Goal: Task Accomplishment & Management: Manage account settings

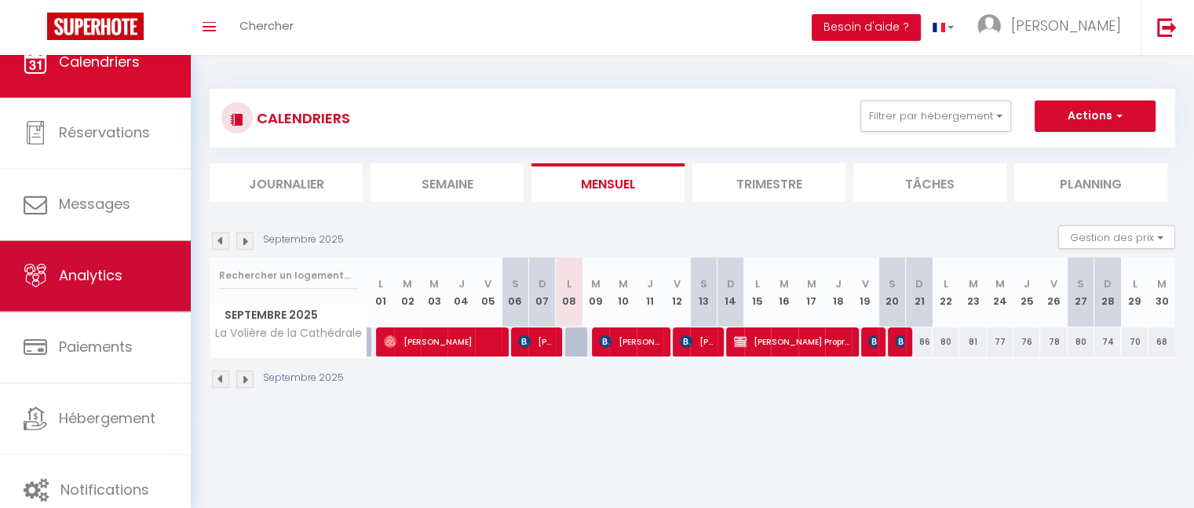
click at [126, 276] on link "Analytics" at bounding box center [95, 276] width 191 height 71
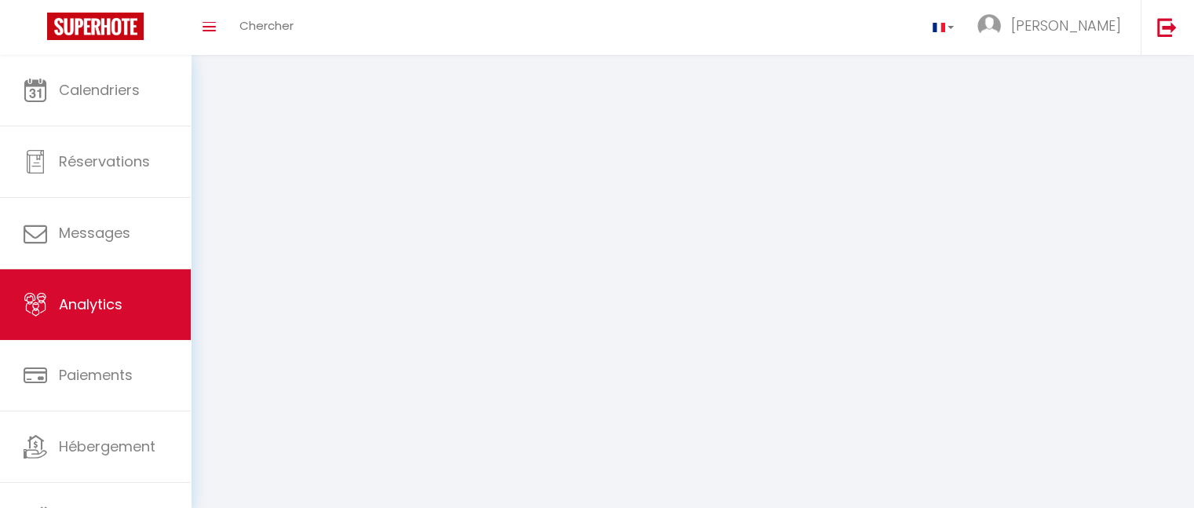
select select "2025"
select select "9"
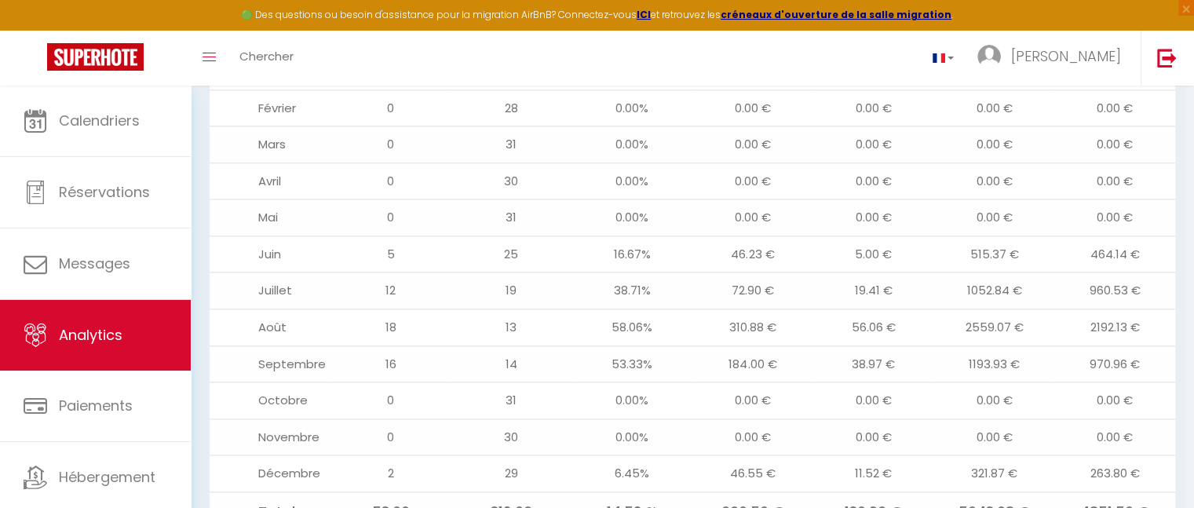
scroll to position [1899, 0]
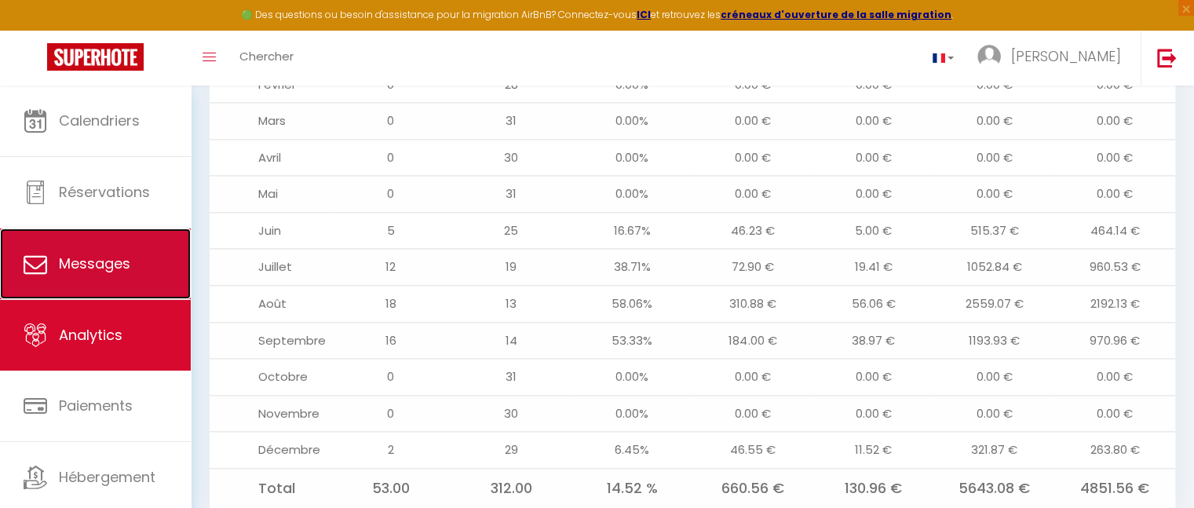
click at [141, 249] on link "Messages" at bounding box center [95, 264] width 191 height 71
select select "message"
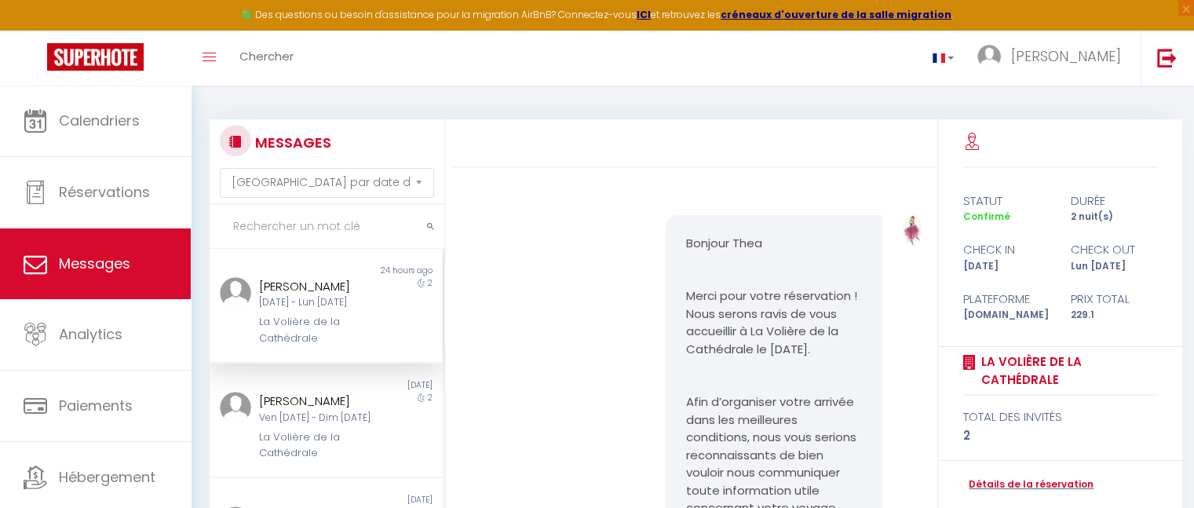
scroll to position [5463, 0]
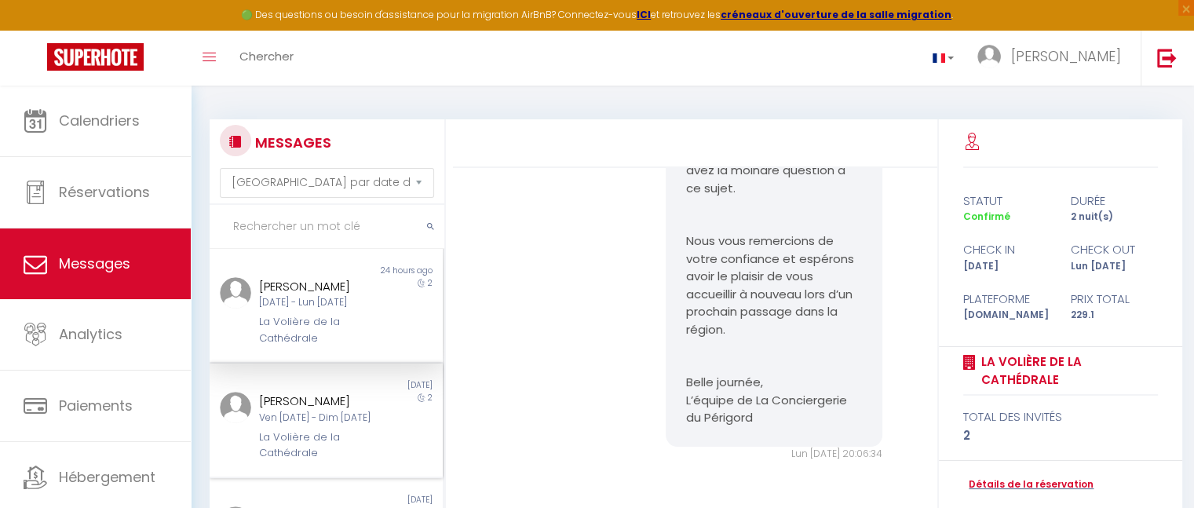
click at [363, 426] on div "Ven [DATE] - Dim [DATE]" at bounding box center [316, 418] width 115 height 15
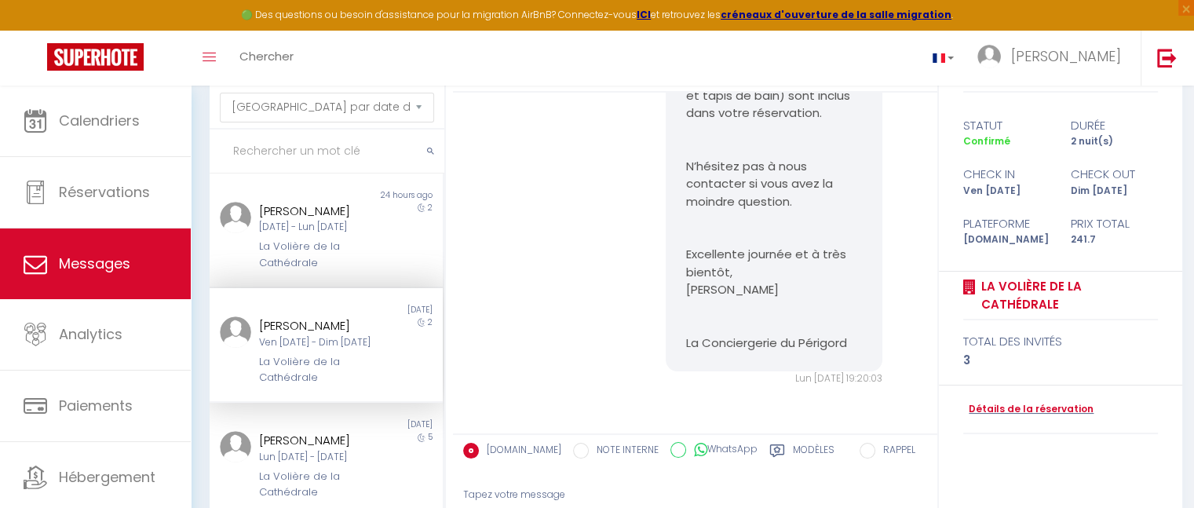
scroll to position [77, 0]
click at [1019, 408] on link "Détails de la réservation" at bounding box center [1029, 407] width 130 height 15
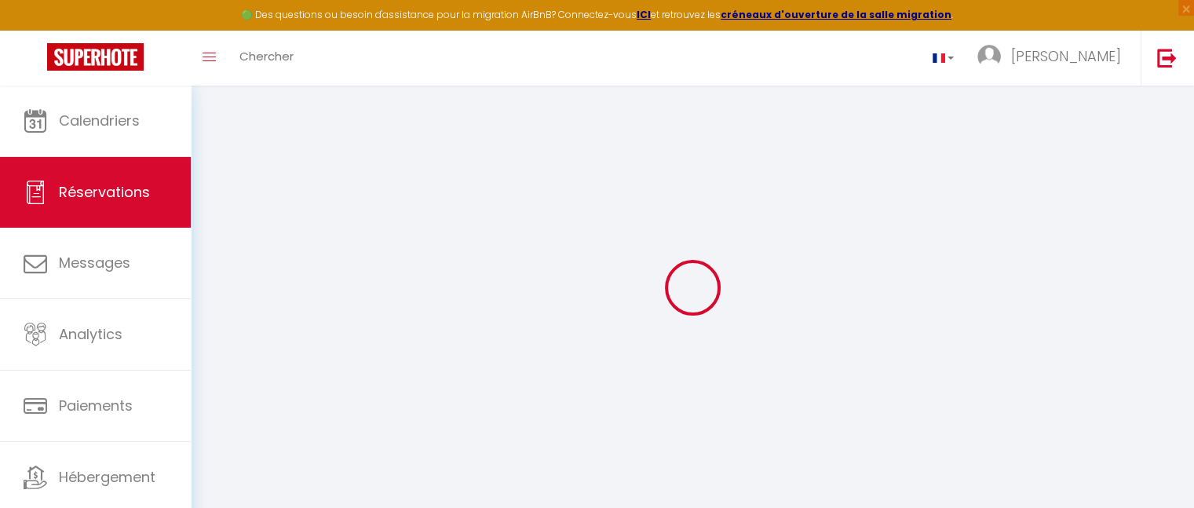
select select
checkbox input "false"
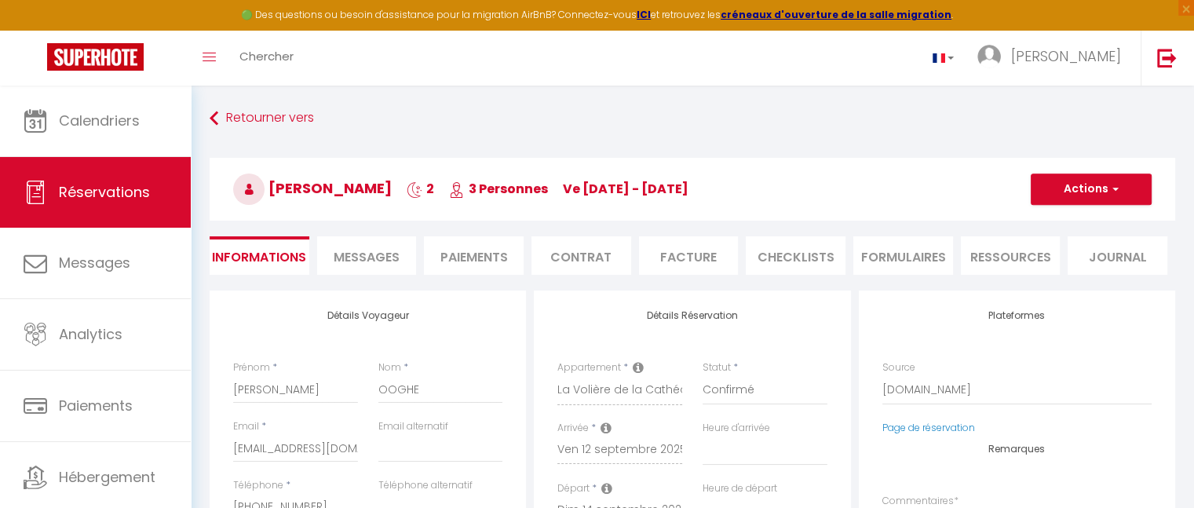
select select
checkbox input "false"
type textarea "** THIS RESERVATION HAS BEEN PRE-PAID ** Approximate time of arrival: between 2…"
type input "7.7"
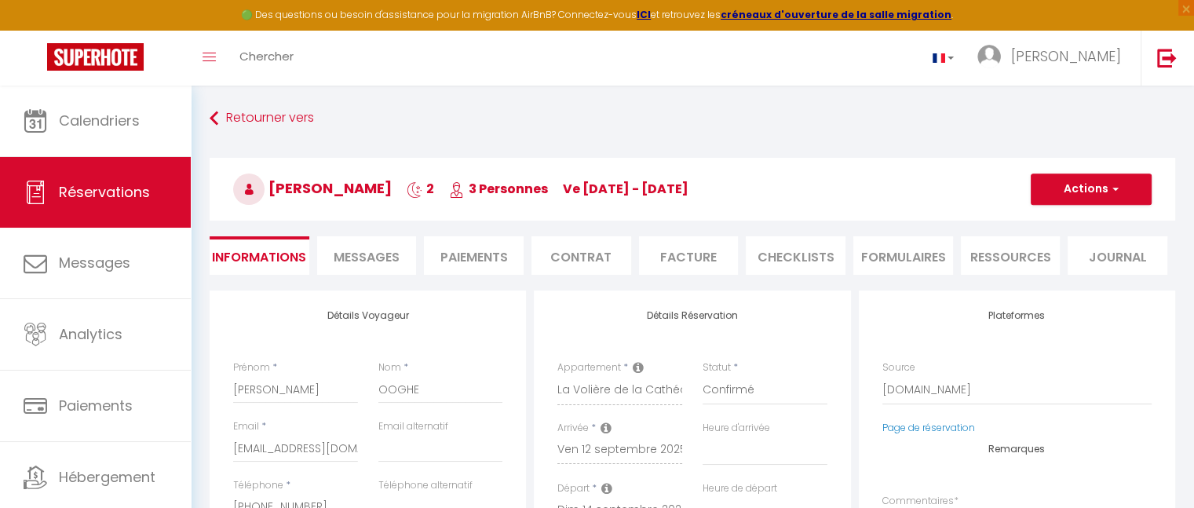
select select
checkbox input "false"
select select
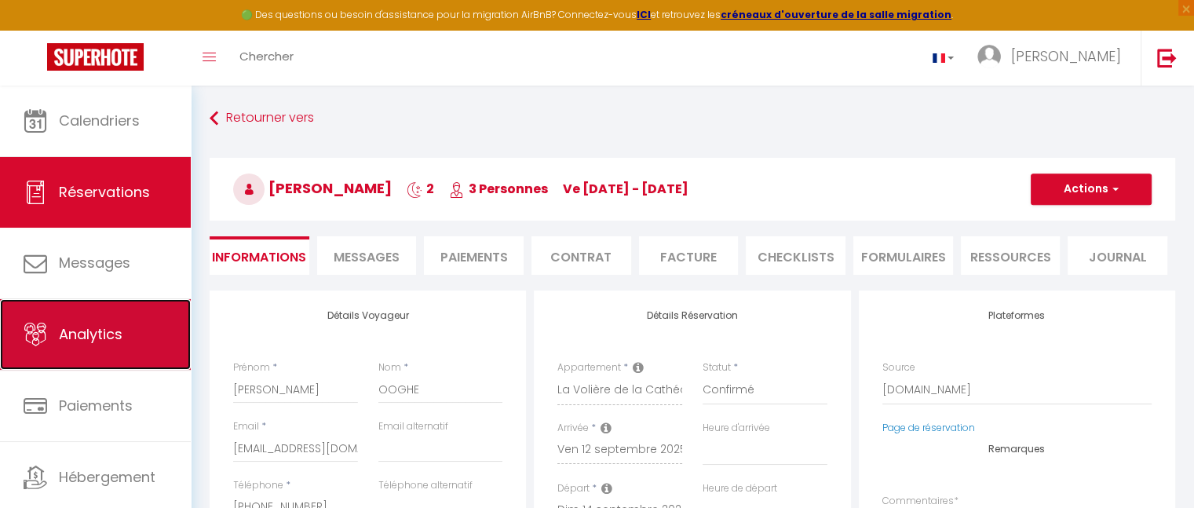
click at [86, 335] on span "Analytics" at bounding box center [91, 334] width 64 height 20
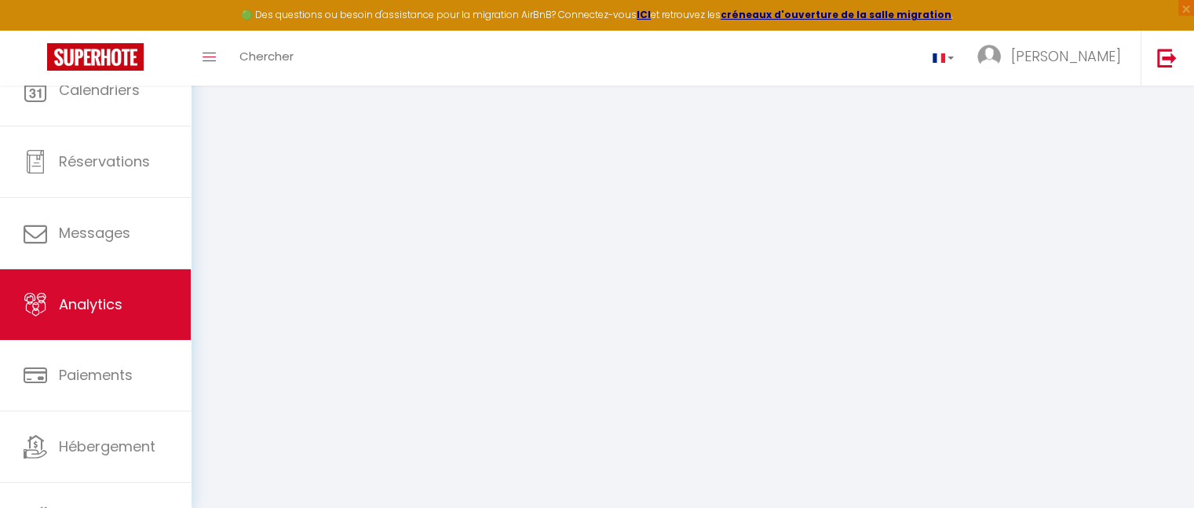
select select "2025"
select select "9"
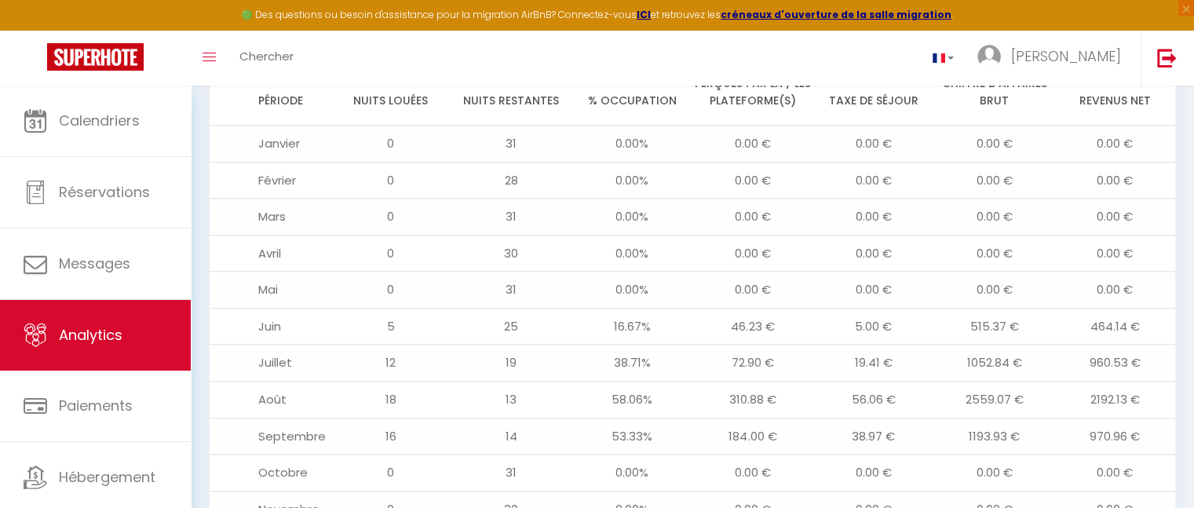
scroll to position [1899, 0]
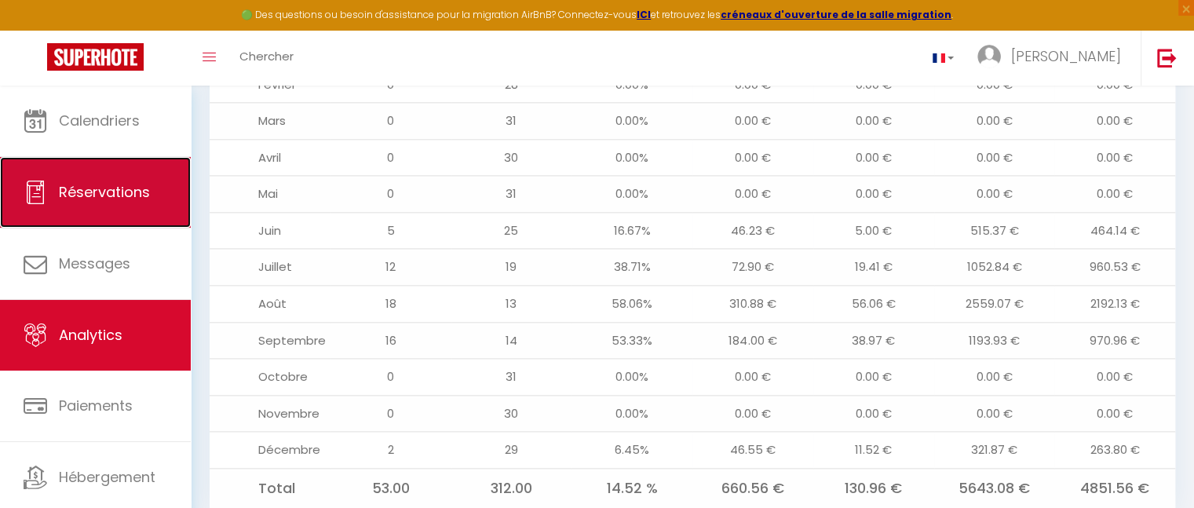
click at [115, 196] on span "Réservations" at bounding box center [104, 192] width 91 height 20
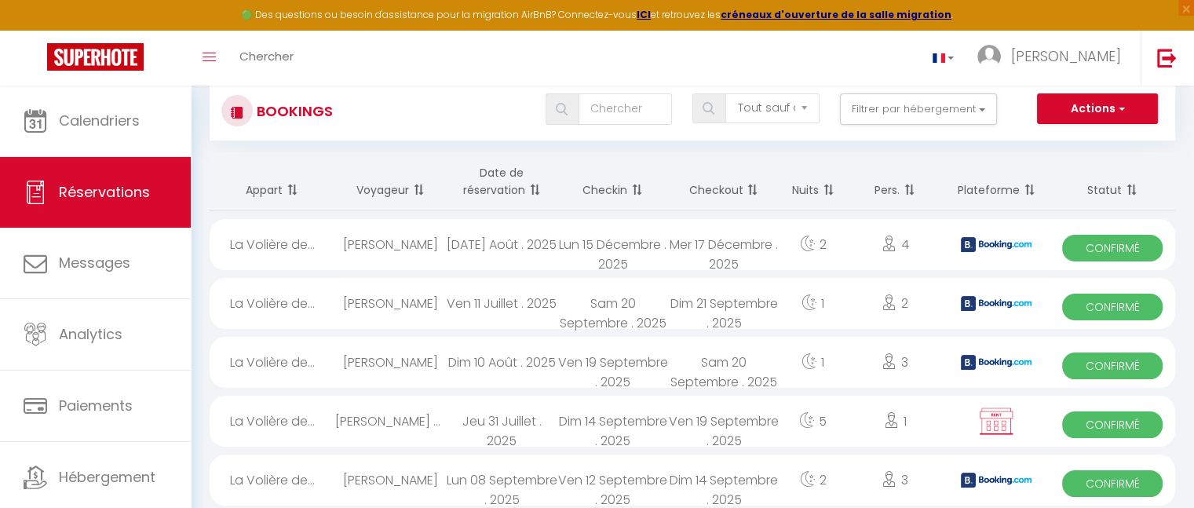
scroll to position [39, 0]
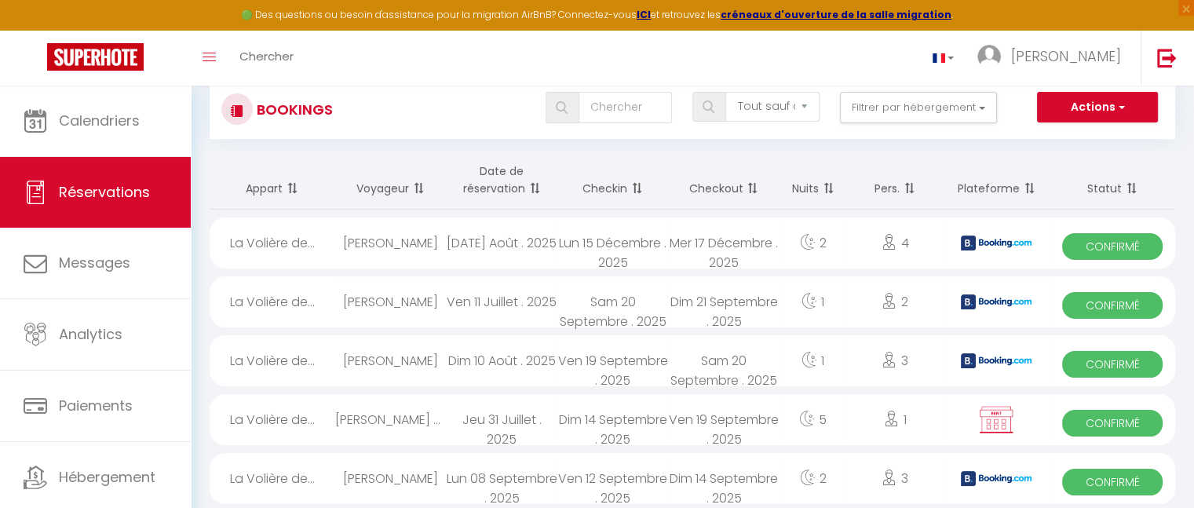
click at [1096, 307] on span "Confirmé" at bounding box center [1112, 305] width 101 height 27
select select "OK"
select select "KO"
select select "0"
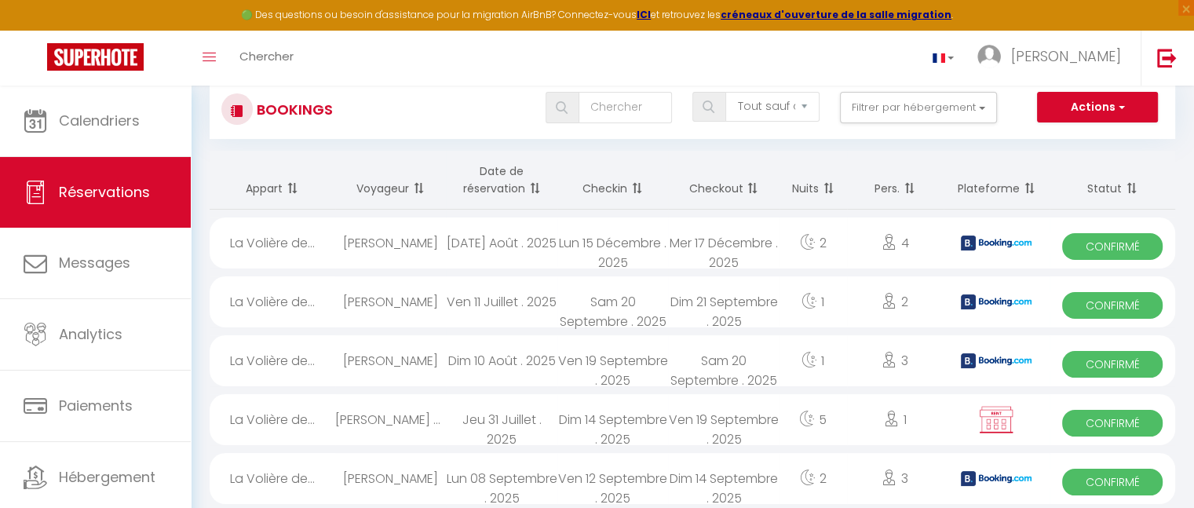
select select "1"
select select
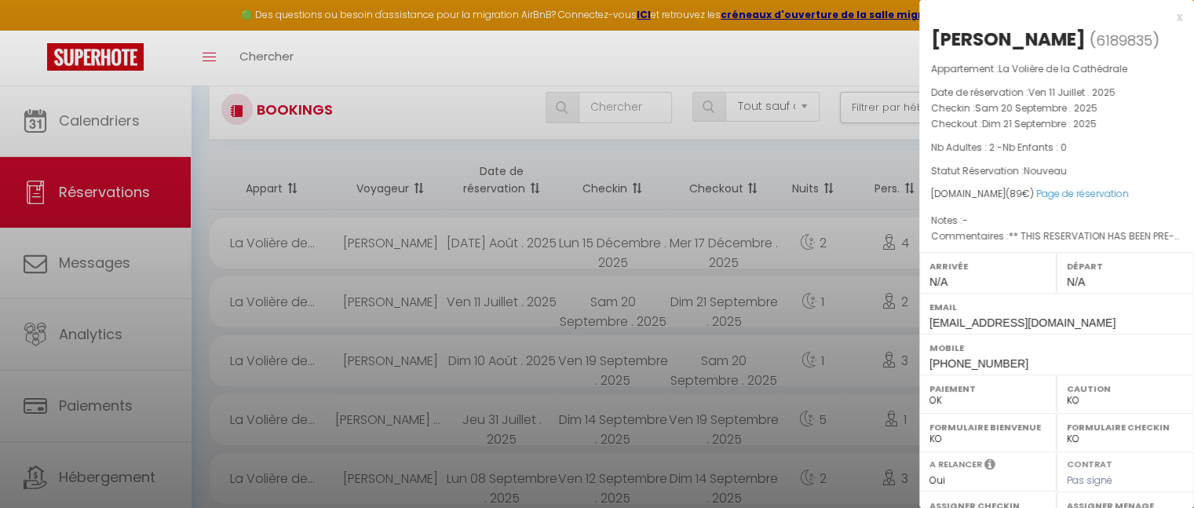
select select "37763"
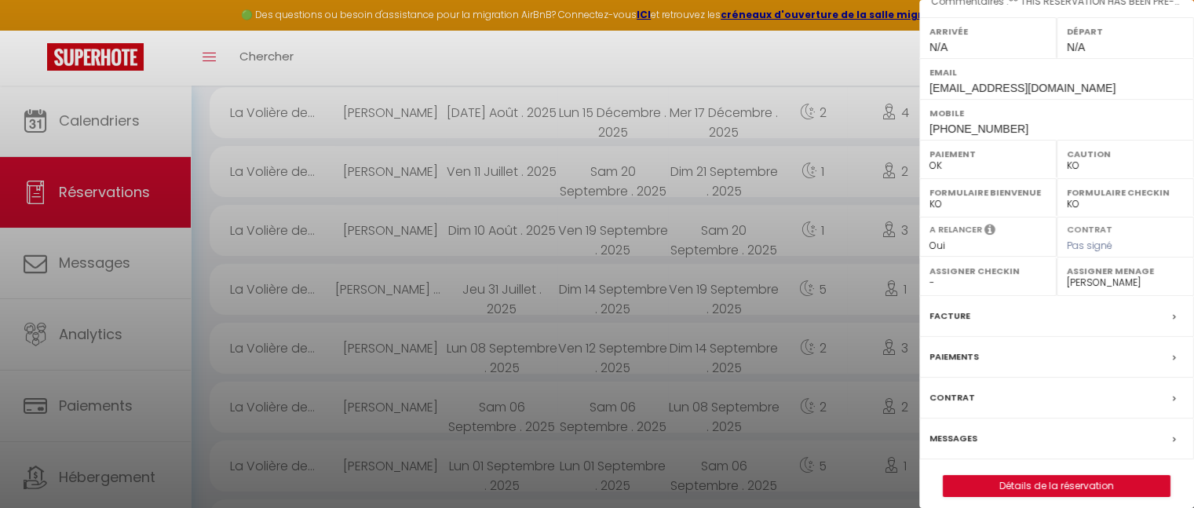
scroll to position [244, 0]
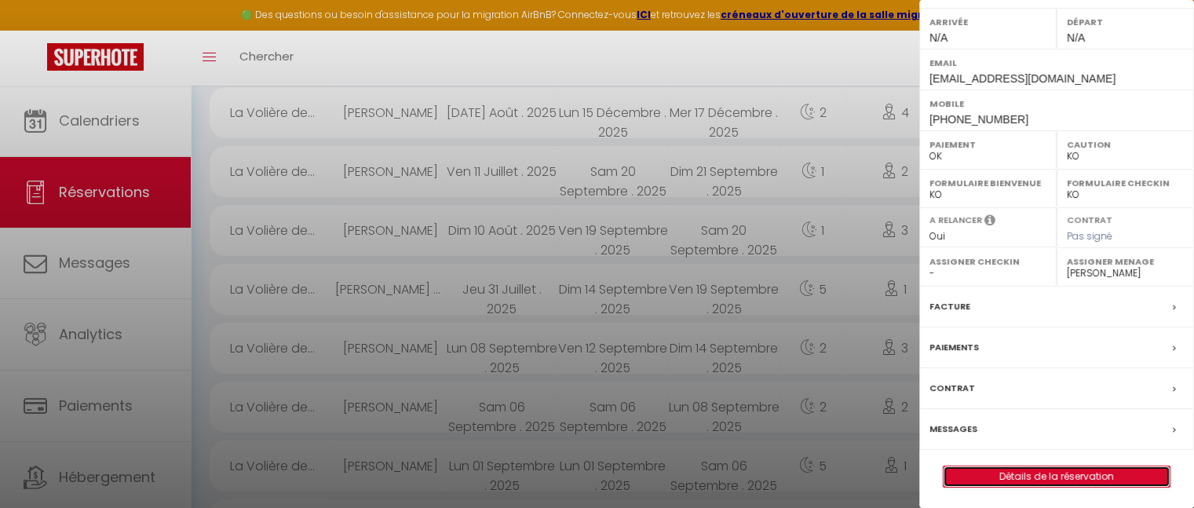
click at [1043, 477] on link "Détails de la réservation" at bounding box center [1057, 476] width 226 height 20
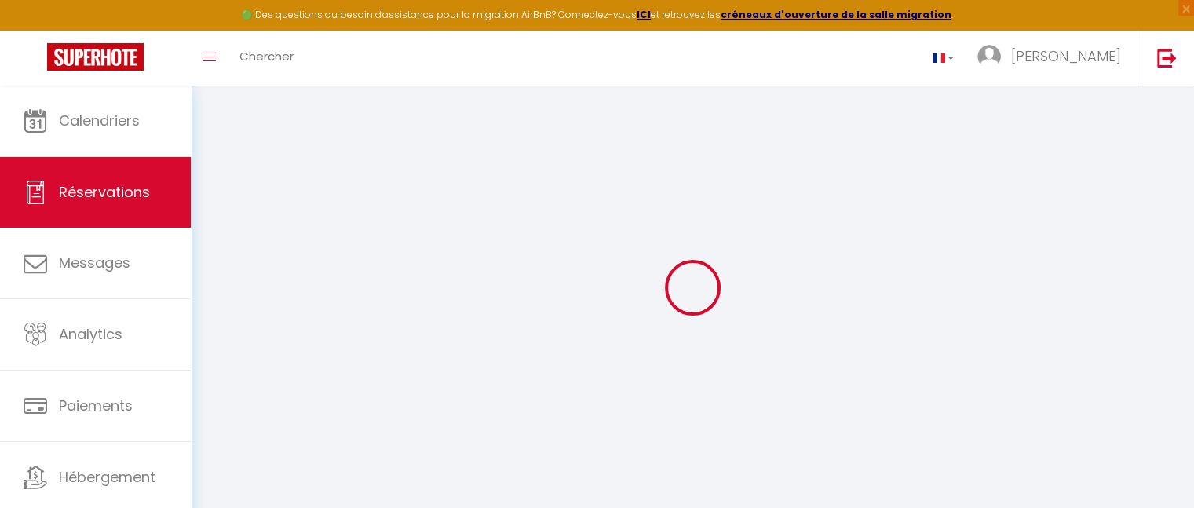
type input "[PERSON_NAME]"
type input "[EMAIL_ADDRESS][DOMAIN_NAME]"
type input "[PHONE_NUMBER]"
select select "GB"
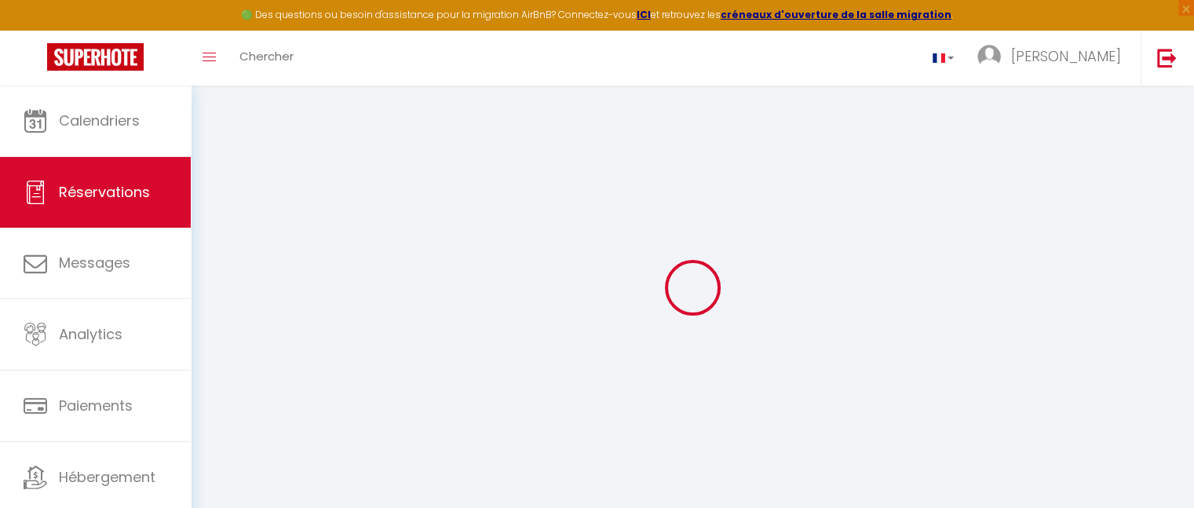
type input "25.39"
select select "71289"
select select "1"
select select
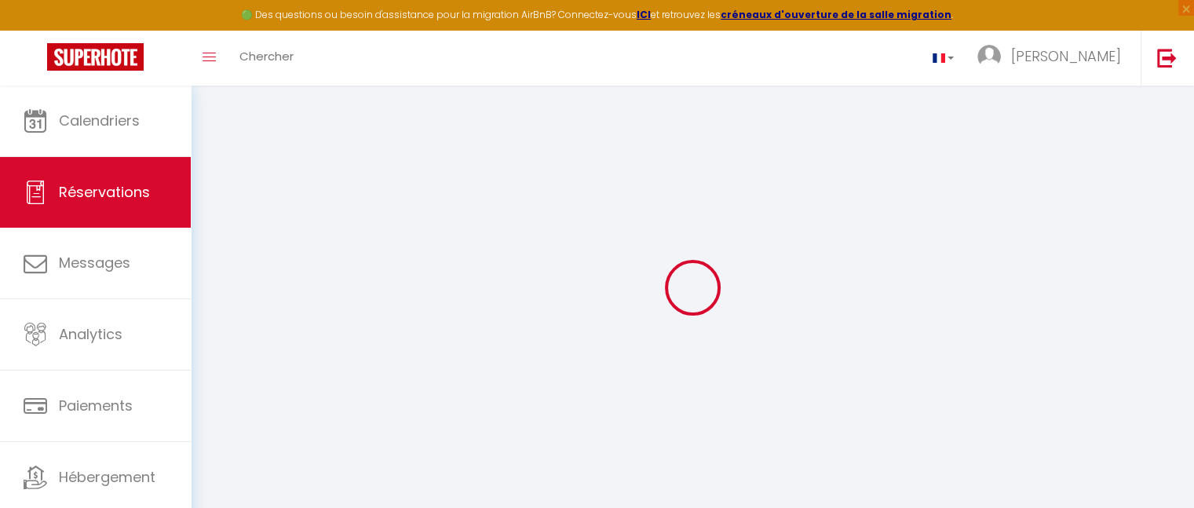
type input "2"
select select "12"
select select
type input "89"
checkbox input "false"
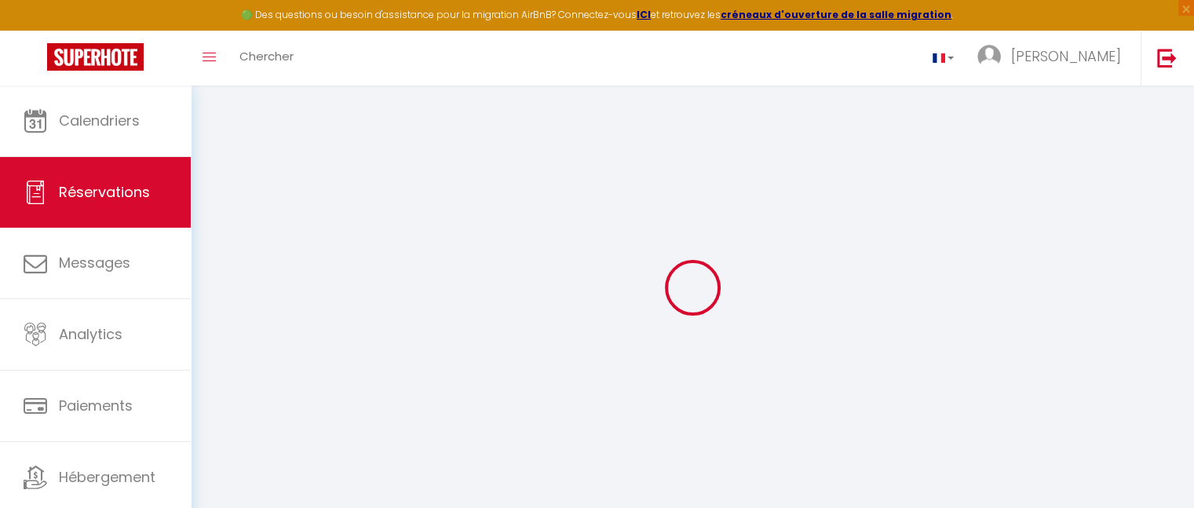
select select "2"
type input "80"
type input "0"
select select
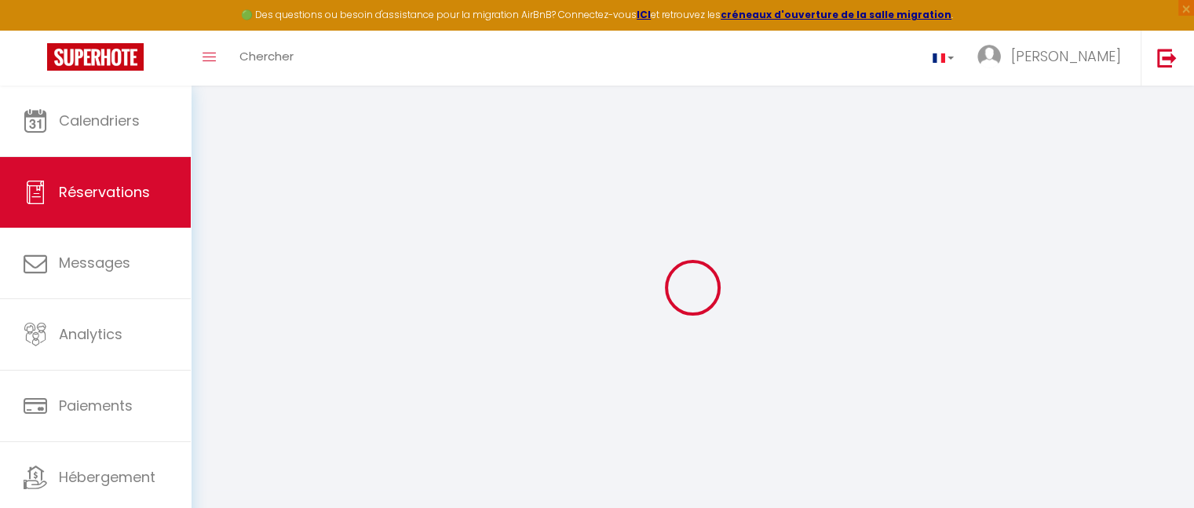
select select
select select "14"
checkbox input "false"
select select
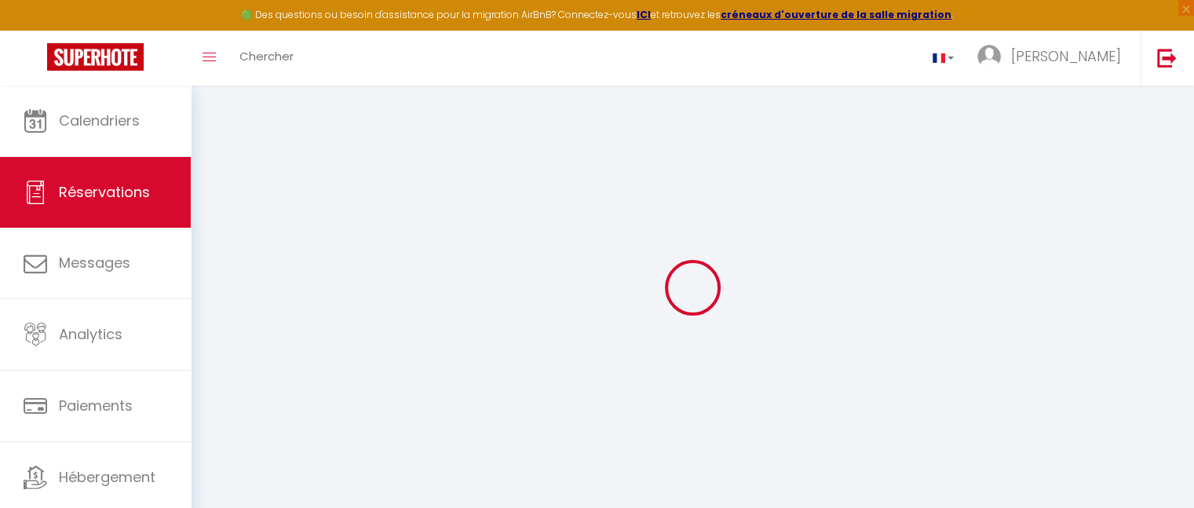
checkbox input "false"
select select
checkbox input "false"
type textarea "** THIS RESERVATION HAS BEEN PRE-PAID ** BOOKING NOTE : Payment charge is EUR 2…"
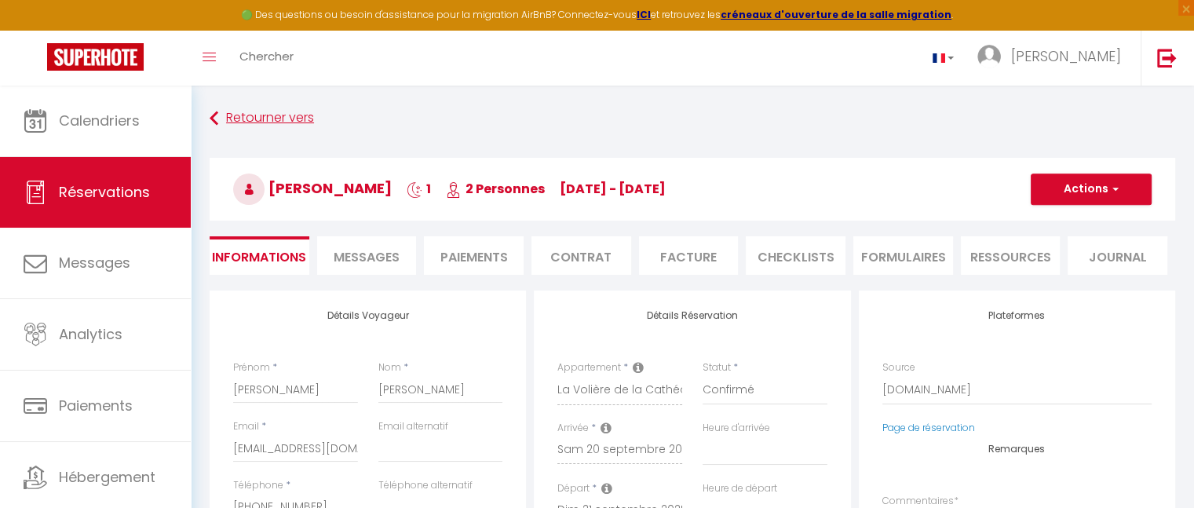
select select
checkbox input "false"
select select
